Goal: Task Accomplishment & Management: Manage account settings

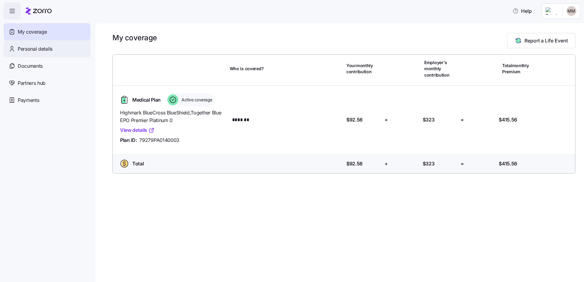
click at [49, 54] on div "Personal details" at bounding box center [47, 48] width 87 height 17
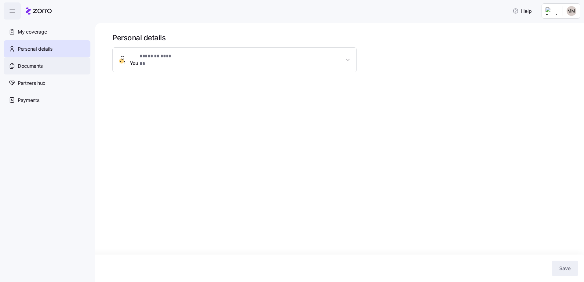
click at [49, 61] on div "Documents" at bounding box center [47, 65] width 87 height 17
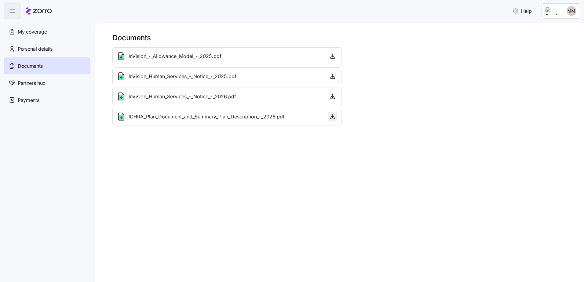
click at [333, 115] on icon "button" at bounding box center [332, 117] width 6 height 6
click at [34, 80] on span "Partners hub" at bounding box center [32, 83] width 28 height 8
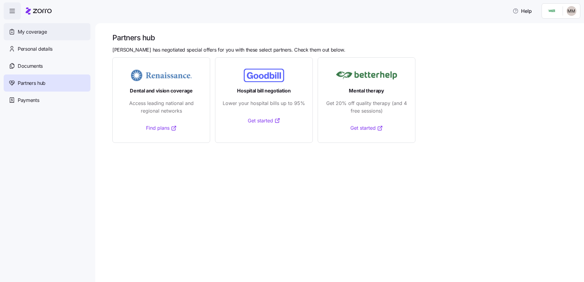
click at [33, 30] on span "My coverage" at bounding box center [32, 32] width 29 height 8
